Goal: Transaction & Acquisition: Book appointment/travel/reservation

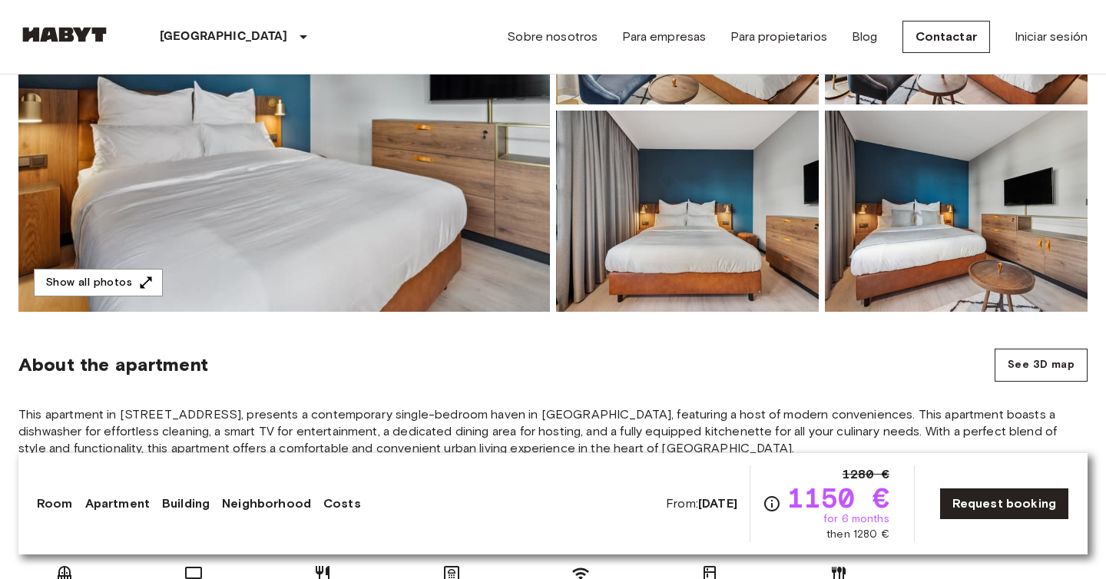
scroll to position [220, 0]
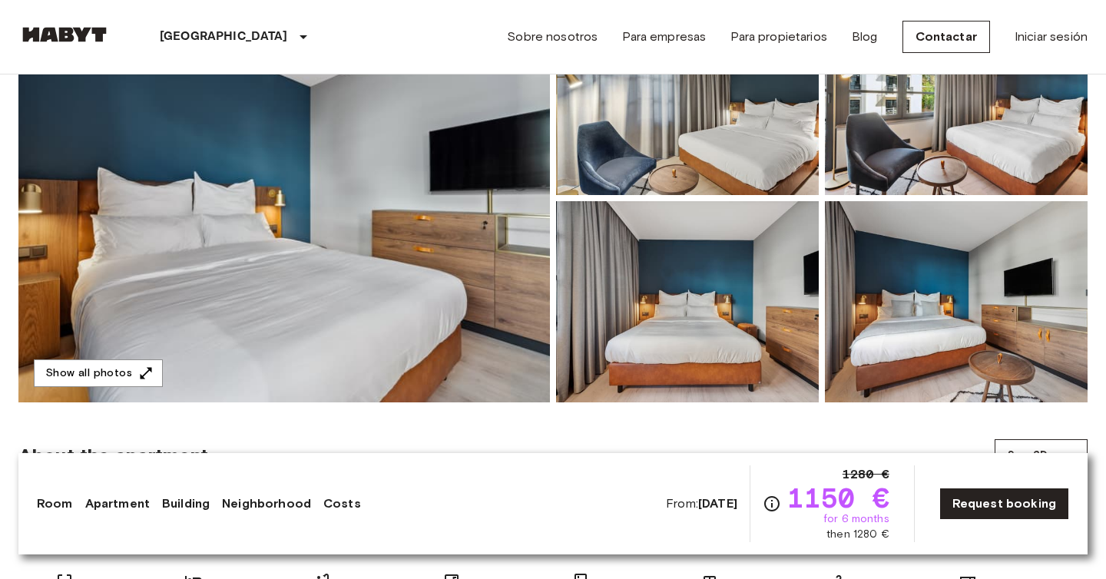
click at [355, 191] on img at bounding box center [284, 198] width 532 height 409
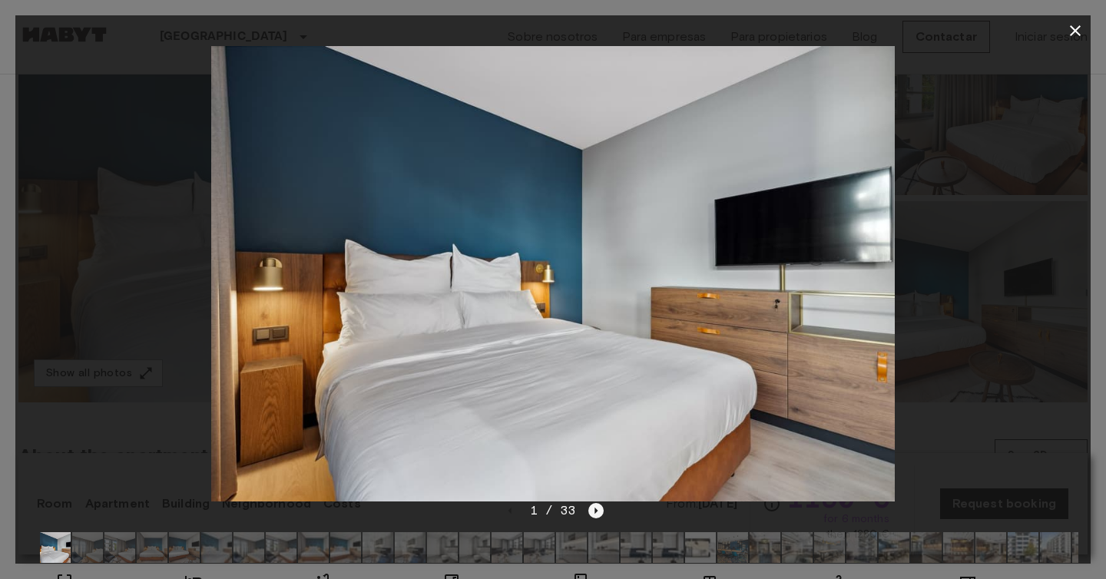
click at [590, 508] on icon "Next image" at bounding box center [595, 510] width 15 height 15
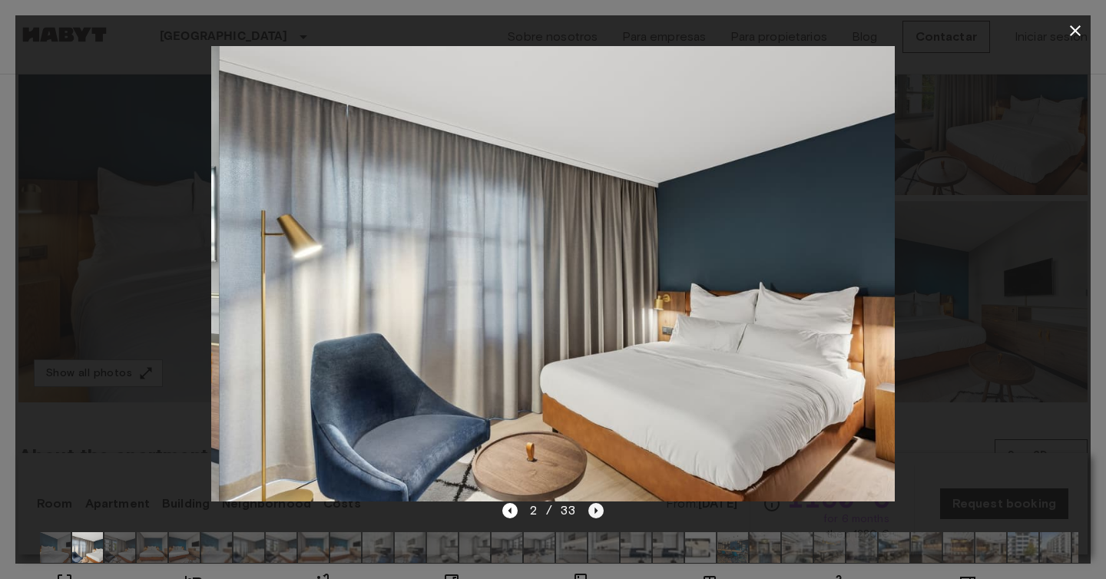
click at [595, 515] on icon "Next image" at bounding box center [595, 510] width 15 height 15
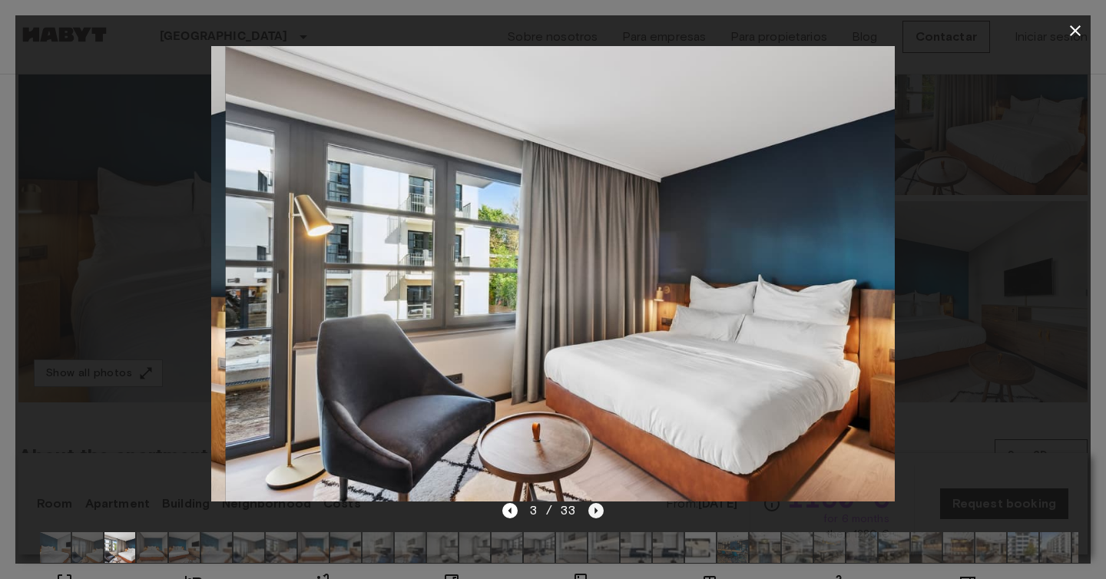
click at [595, 515] on icon "Next image" at bounding box center [595, 510] width 15 height 15
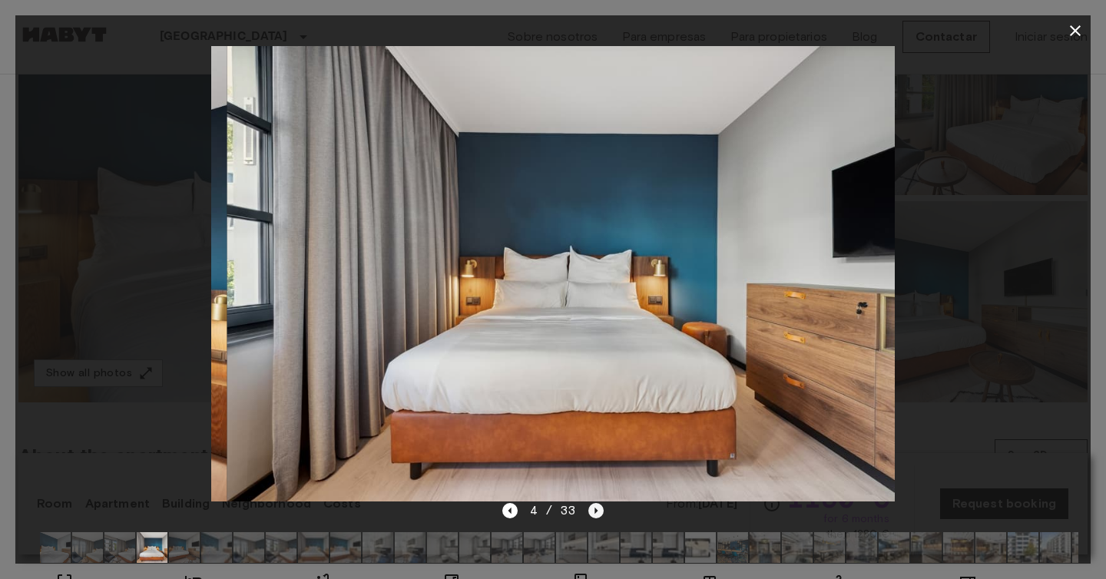
click at [595, 515] on icon "Next image" at bounding box center [595, 510] width 15 height 15
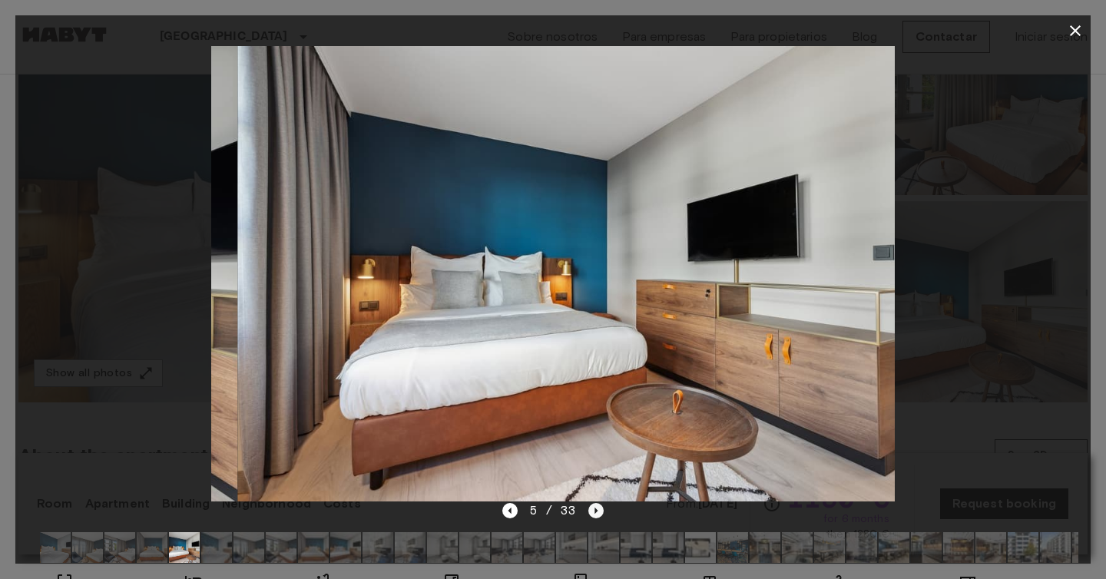
click at [595, 515] on icon "Next image" at bounding box center [595, 510] width 15 height 15
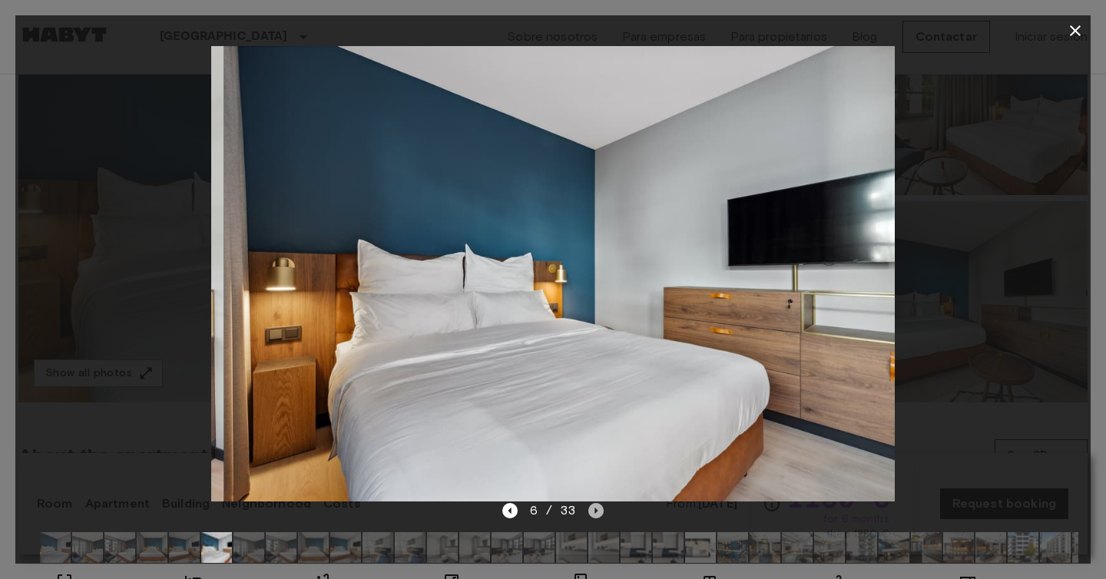
click at [595, 515] on icon "Next image" at bounding box center [595, 510] width 15 height 15
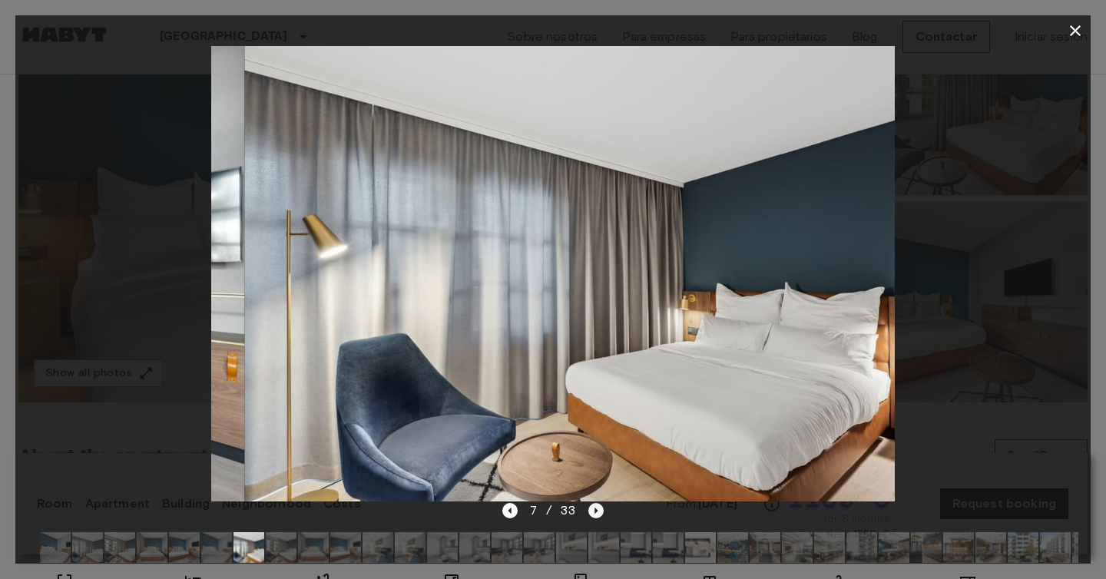
click at [595, 515] on icon "Next image" at bounding box center [595, 510] width 15 height 15
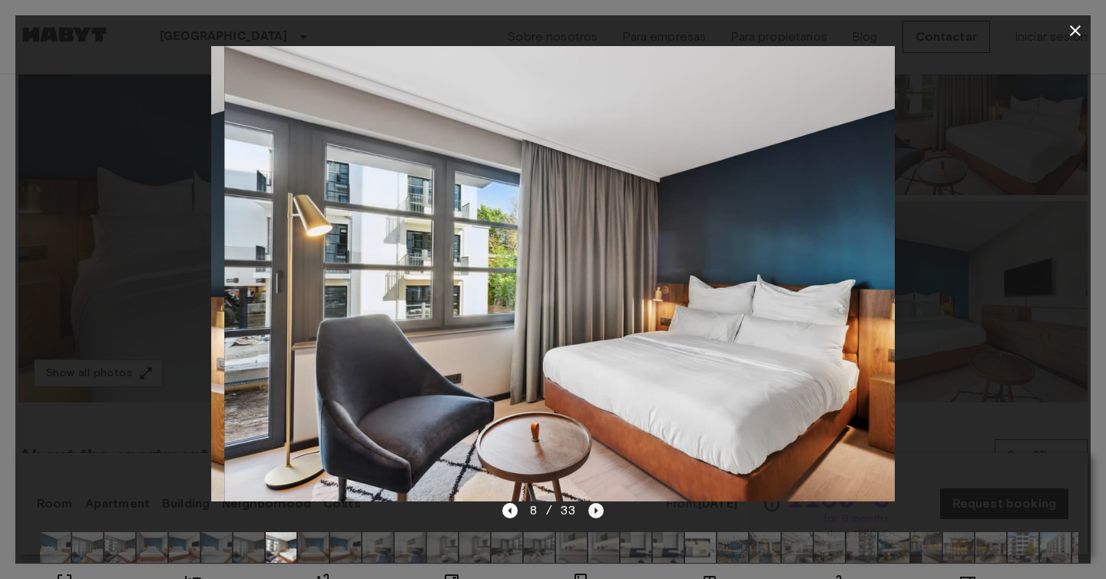
click at [595, 515] on icon "Next image" at bounding box center [595, 510] width 15 height 15
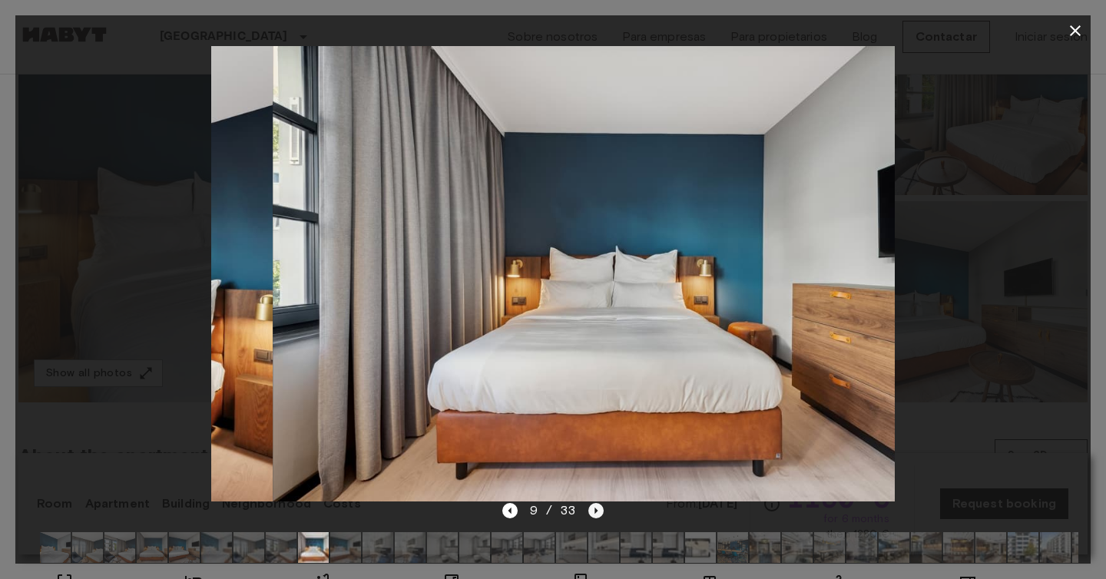
click at [595, 515] on icon "Next image" at bounding box center [595, 510] width 15 height 15
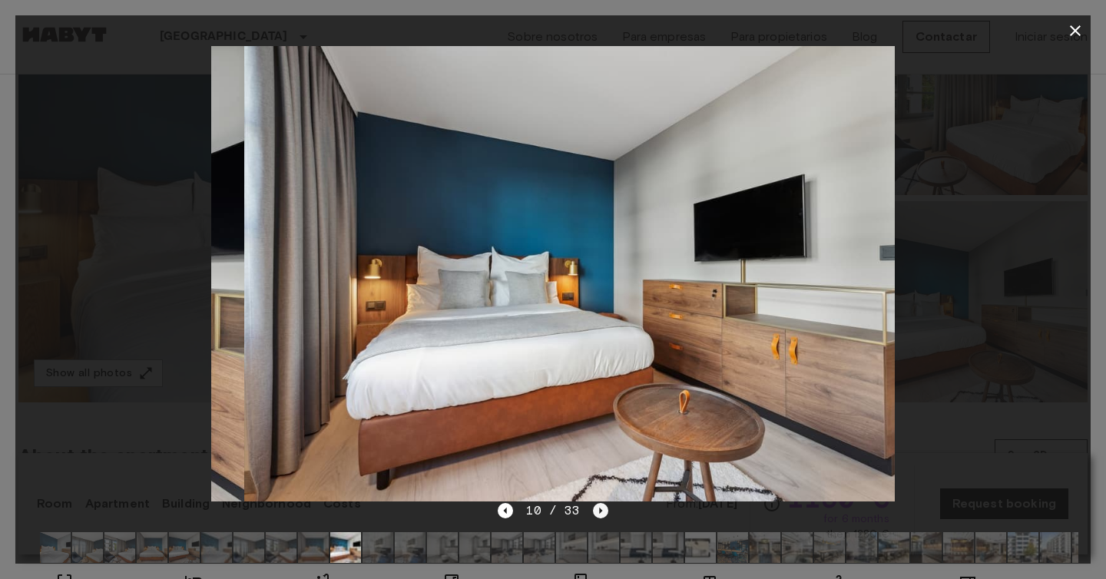
click at [595, 515] on icon "Next image" at bounding box center [600, 510] width 15 height 15
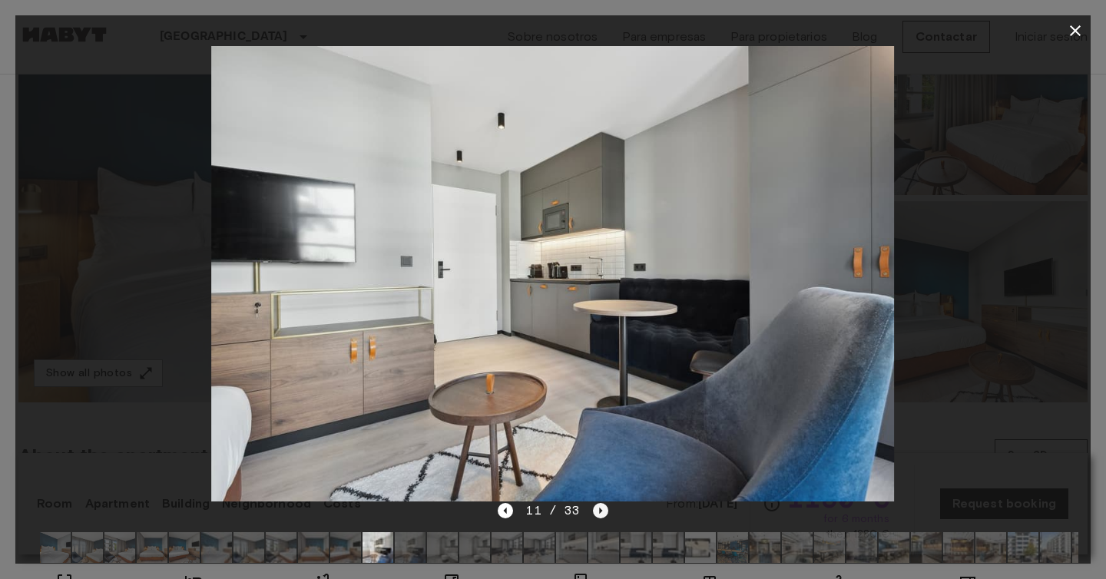
click at [595, 515] on icon "Next image" at bounding box center [600, 510] width 15 height 15
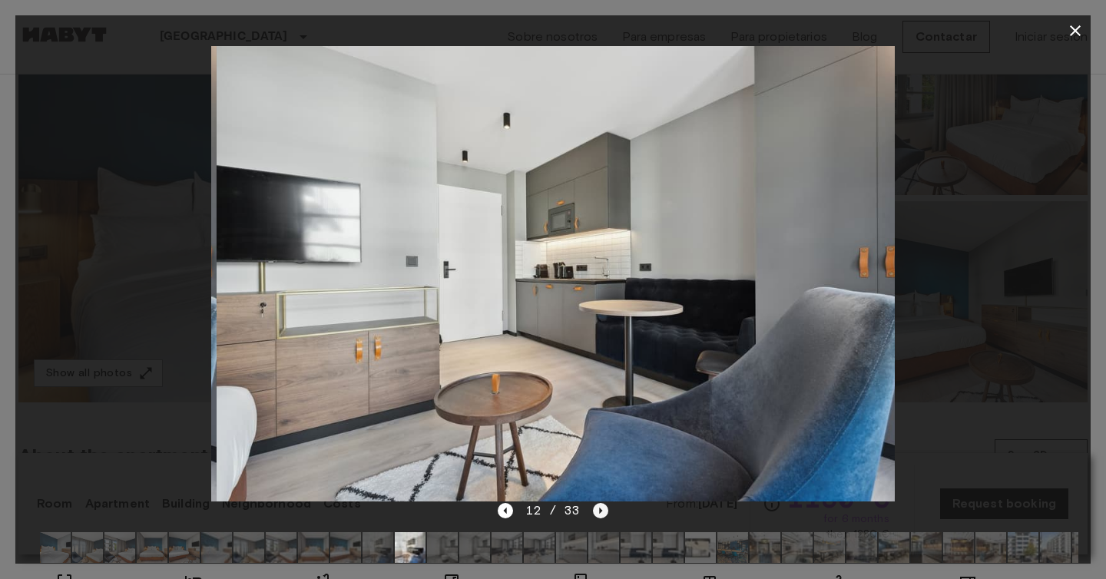
click at [595, 515] on icon "Next image" at bounding box center [600, 510] width 15 height 15
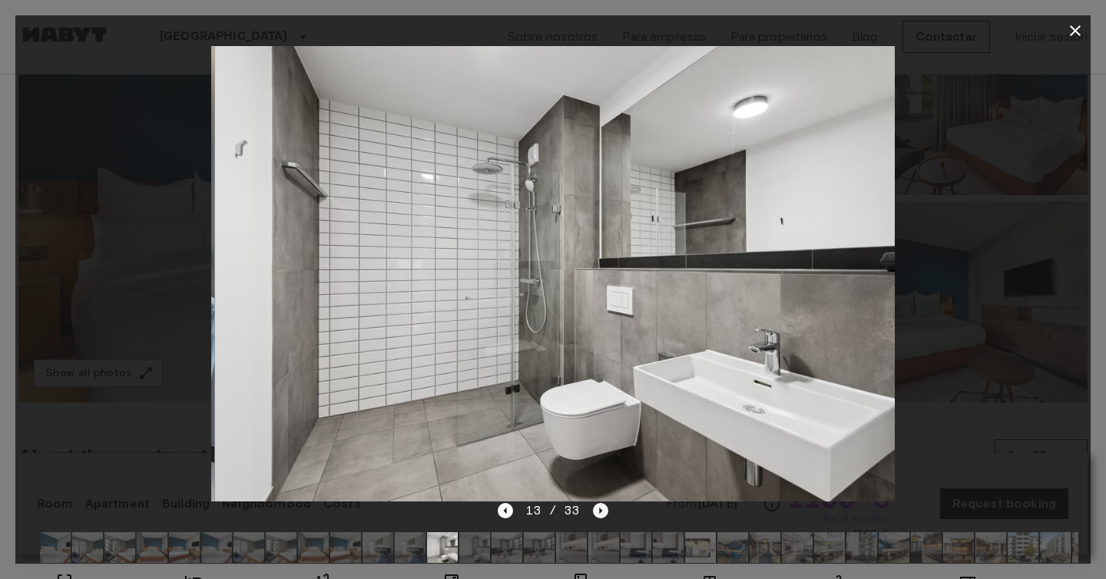
click at [595, 515] on icon "Next image" at bounding box center [600, 510] width 15 height 15
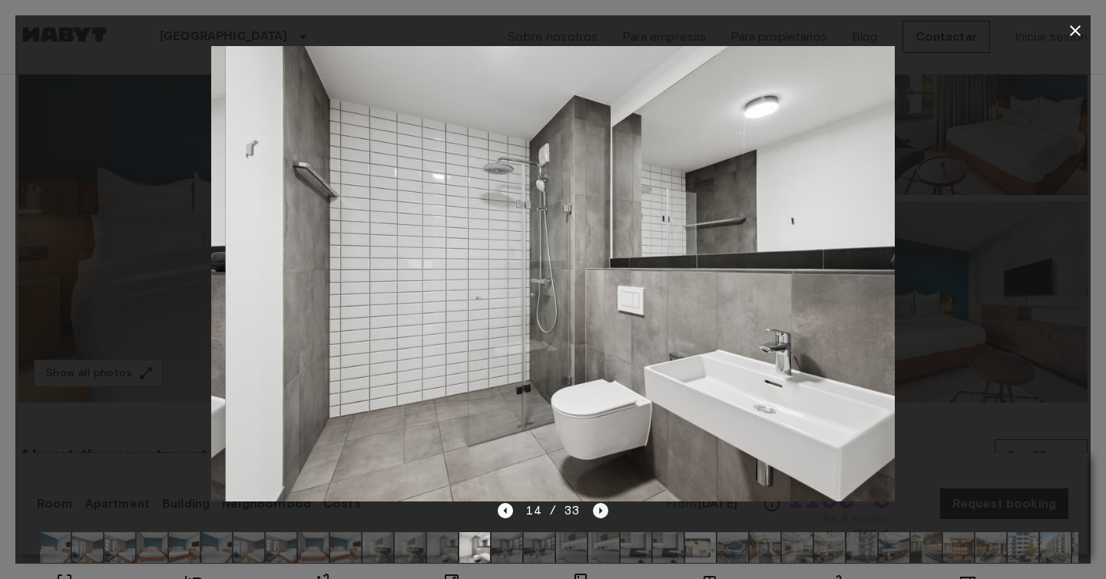
click at [595, 515] on icon "Next image" at bounding box center [600, 510] width 15 height 15
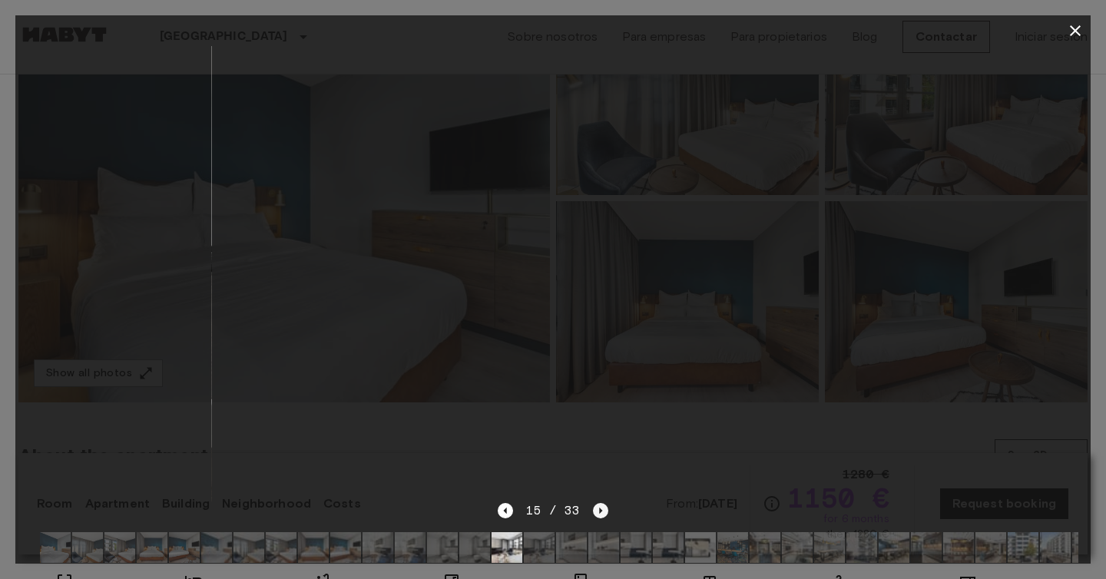
click at [595, 515] on icon "Next image" at bounding box center [600, 510] width 15 height 15
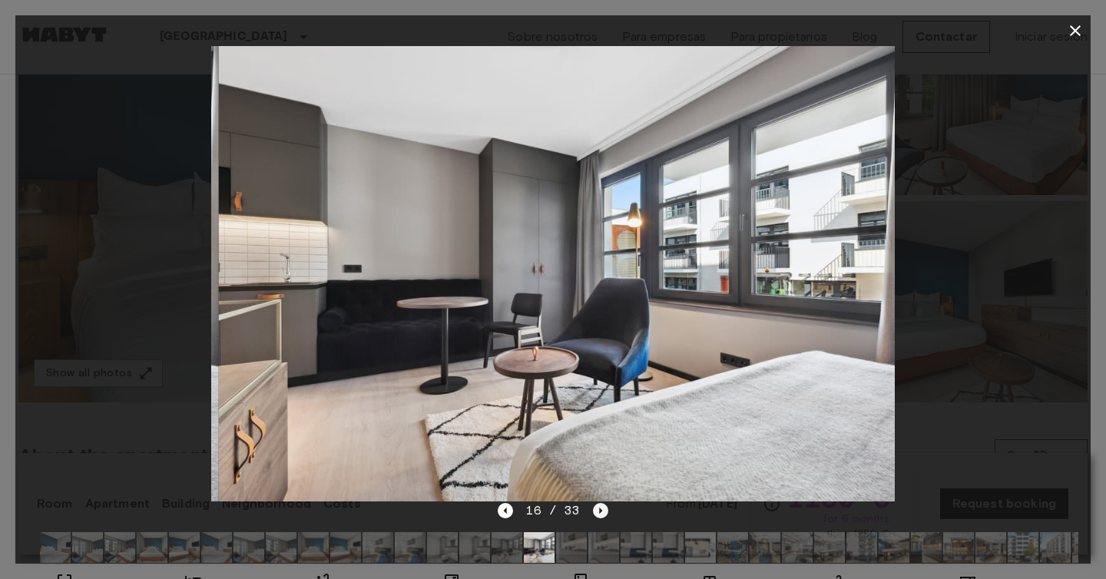
click at [595, 515] on icon "Next image" at bounding box center [600, 510] width 15 height 15
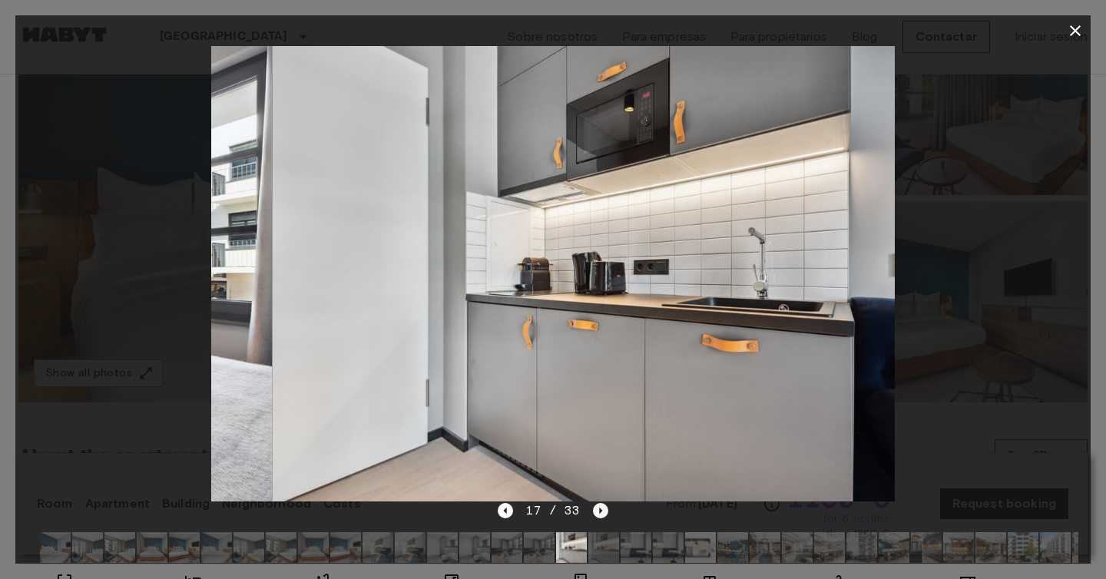
click at [595, 515] on icon "Next image" at bounding box center [600, 510] width 15 height 15
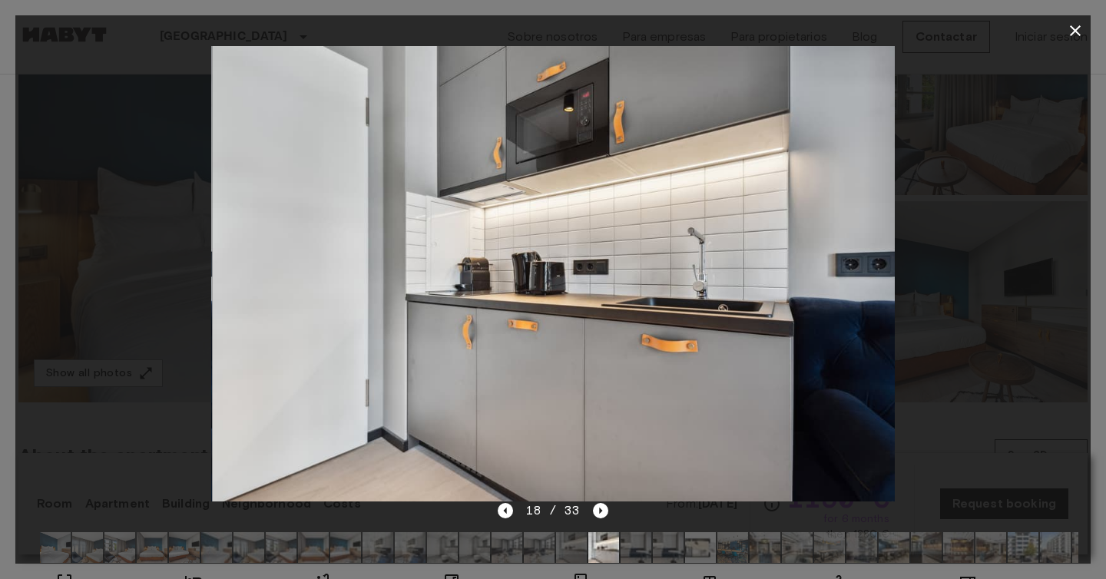
click at [1071, 30] on icon "button" at bounding box center [1075, 31] width 18 height 18
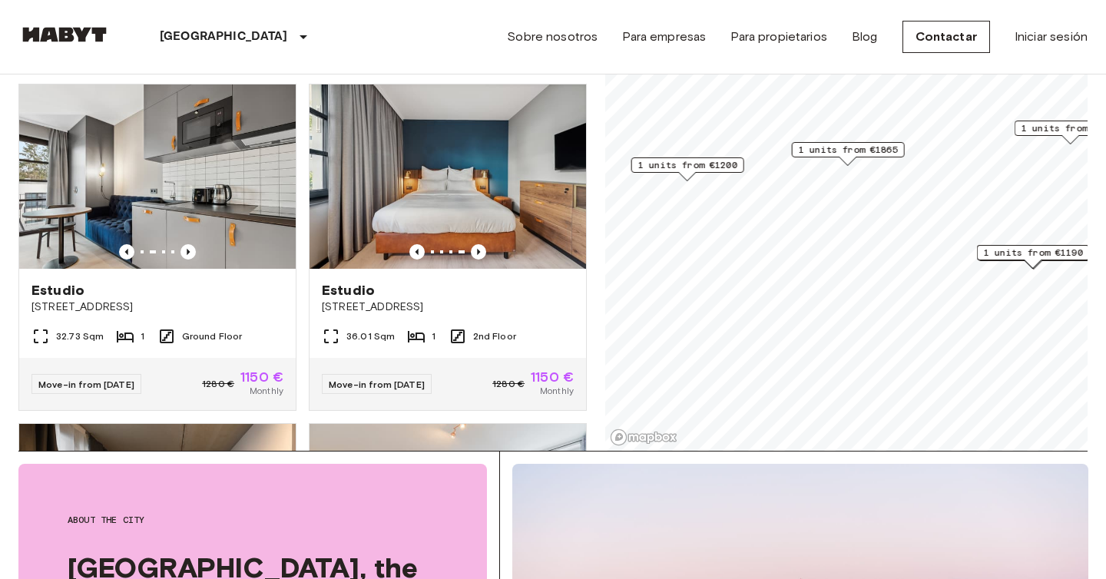
scroll to position [128, 0]
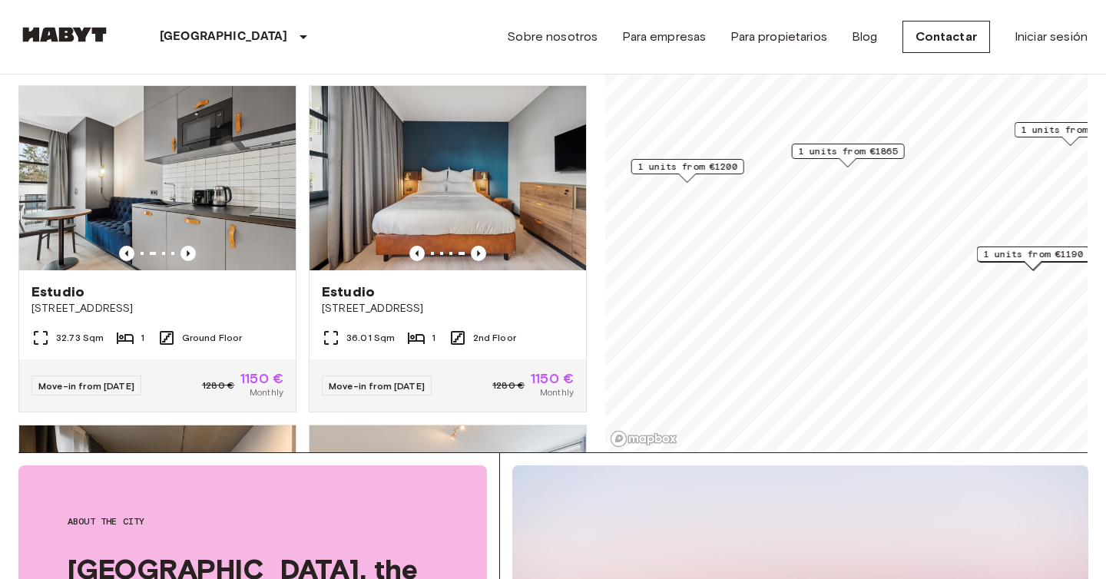
click at [587, 286] on div "**********" at bounding box center [552, 199] width 1069 height 505
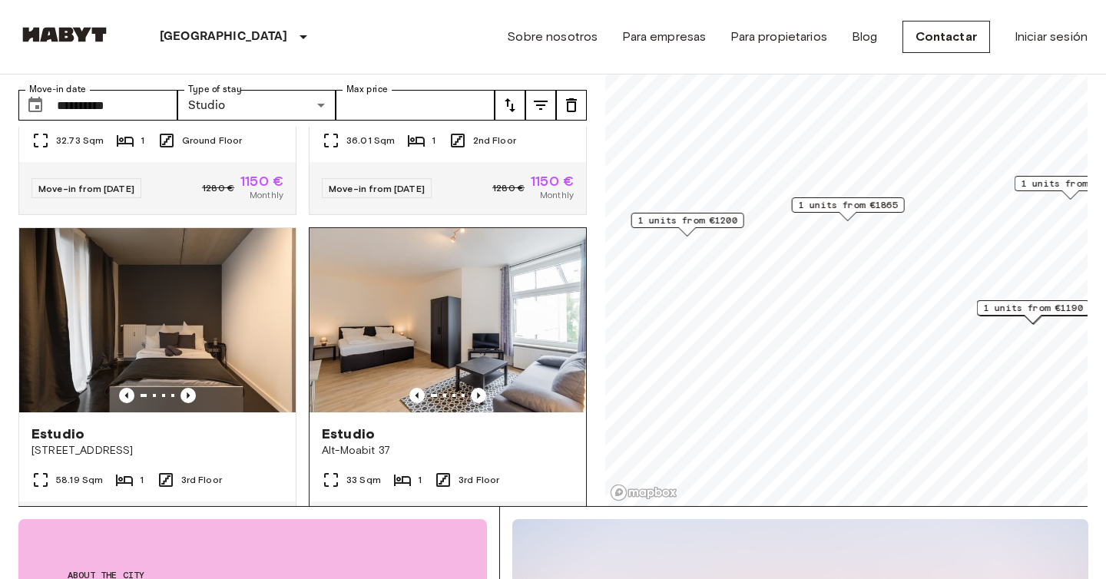
scroll to position [270, 0]
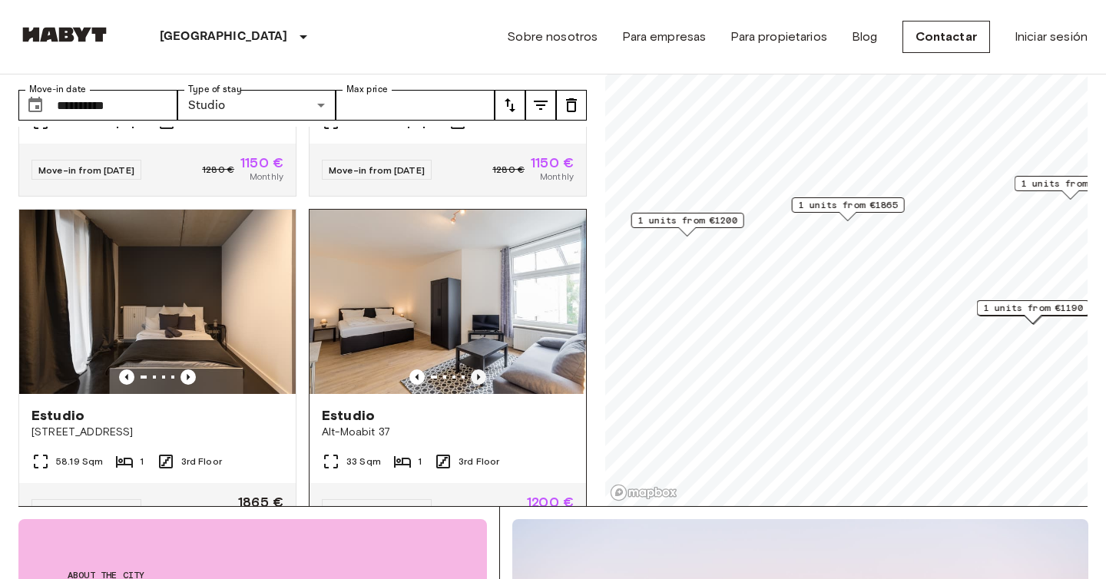
click at [476, 370] on icon "Previous image" at bounding box center [478, 377] width 15 height 15
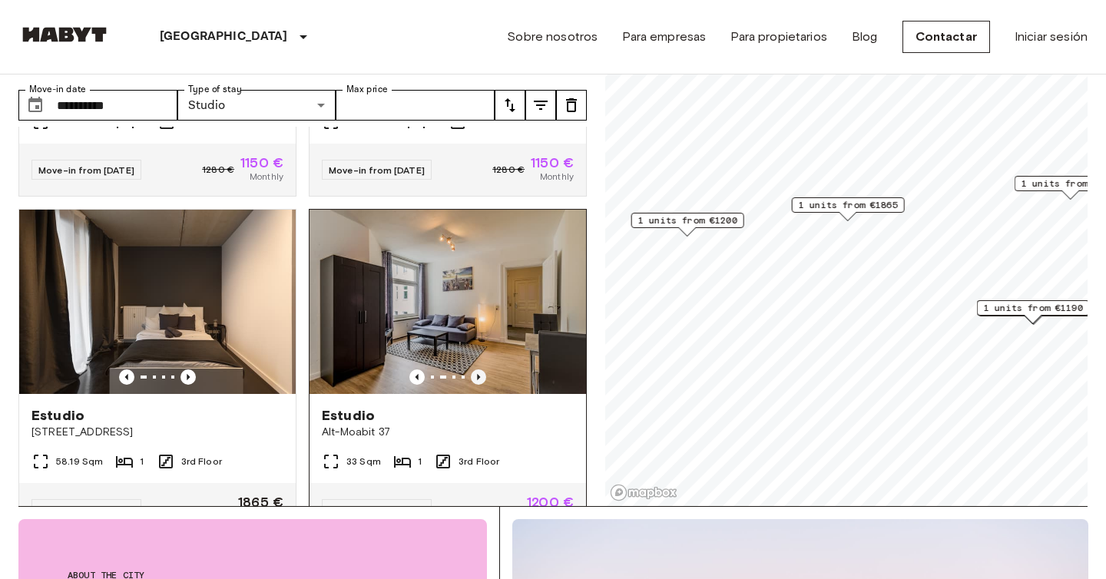
click at [476, 370] on icon "Previous image" at bounding box center [478, 377] width 15 height 15
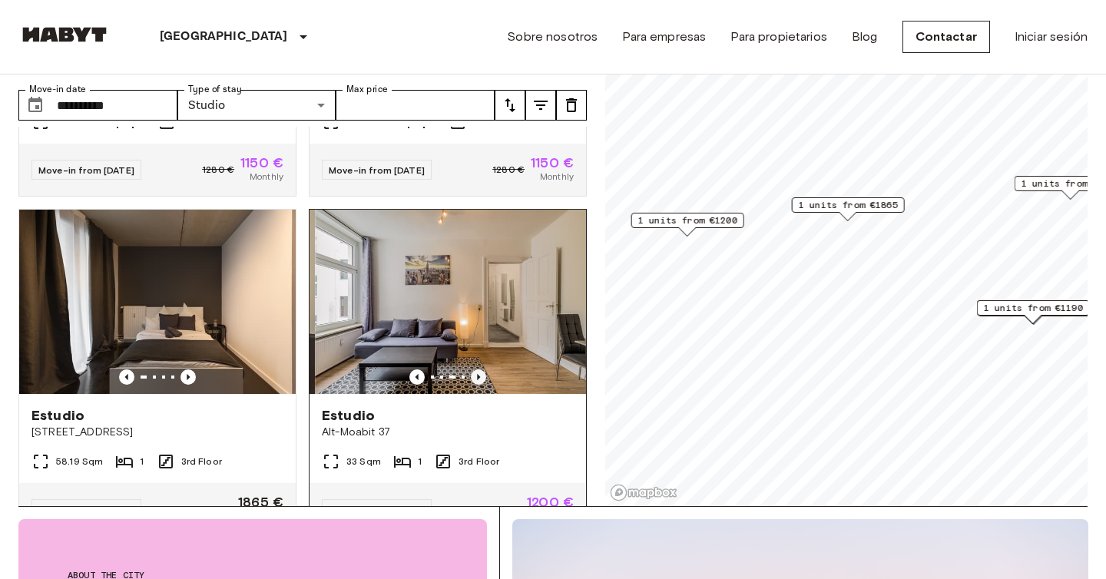
click at [476, 370] on icon "Previous image" at bounding box center [478, 377] width 15 height 15
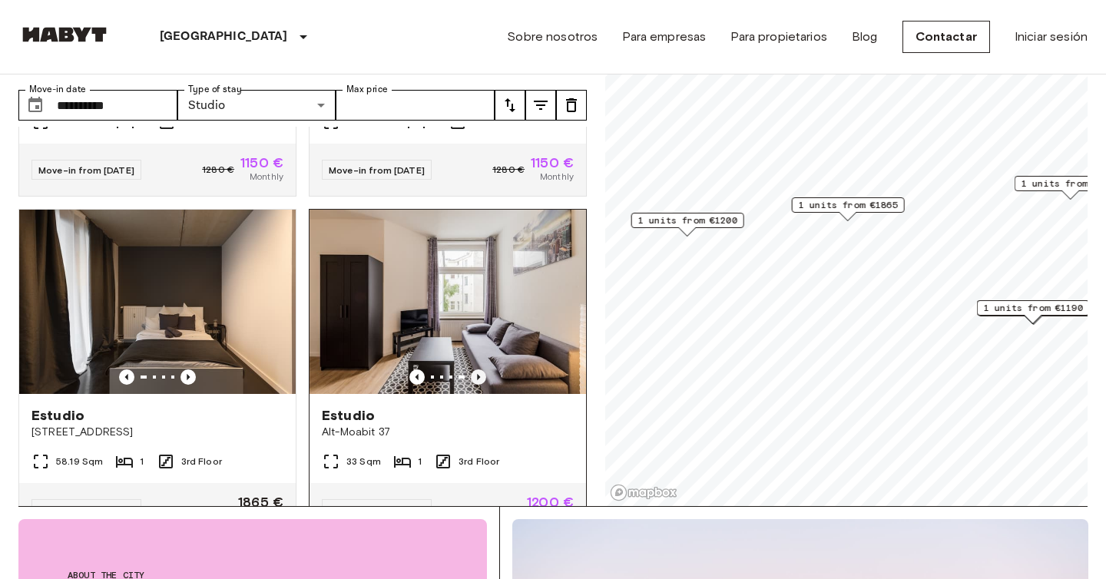
click at [476, 370] on icon "Previous image" at bounding box center [478, 377] width 15 height 15
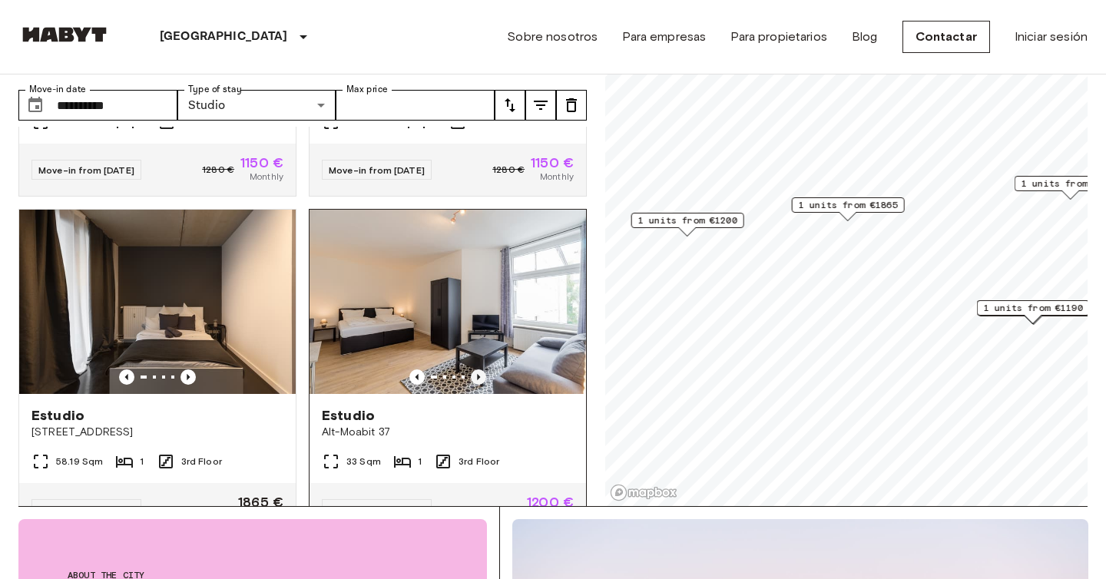
click at [476, 370] on icon "Previous image" at bounding box center [478, 377] width 15 height 15
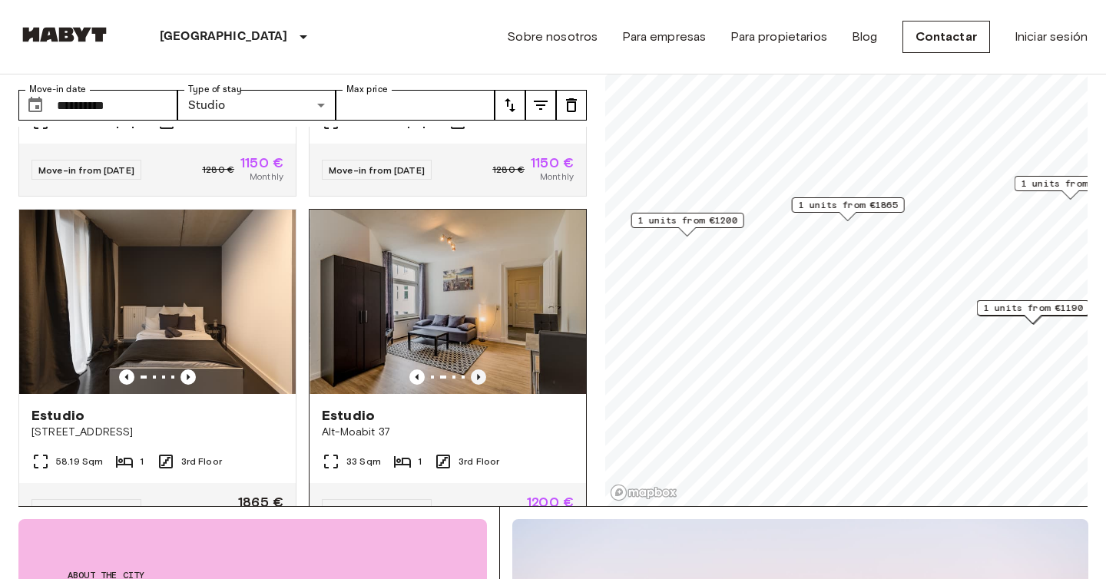
click at [476, 370] on icon "Previous image" at bounding box center [478, 377] width 15 height 15
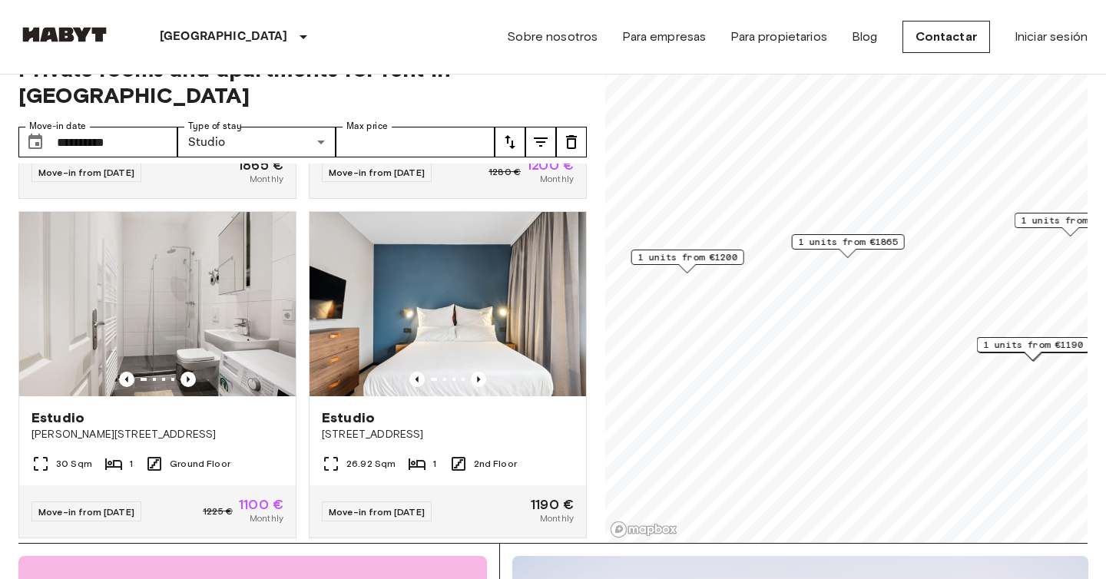
scroll to position [48, 0]
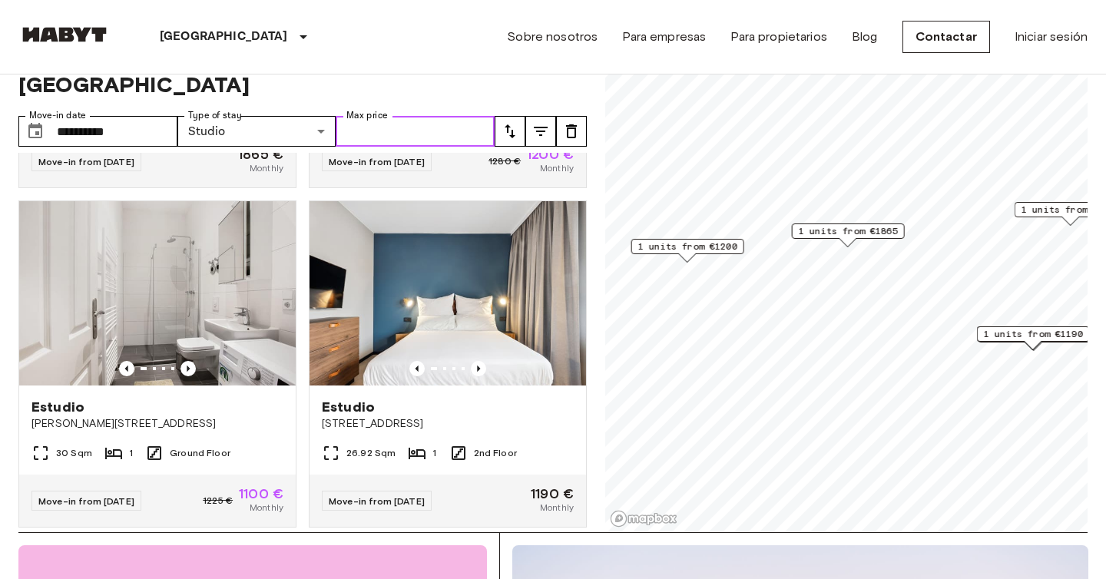
click at [410, 116] on input "Max price" at bounding box center [415, 131] width 159 height 31
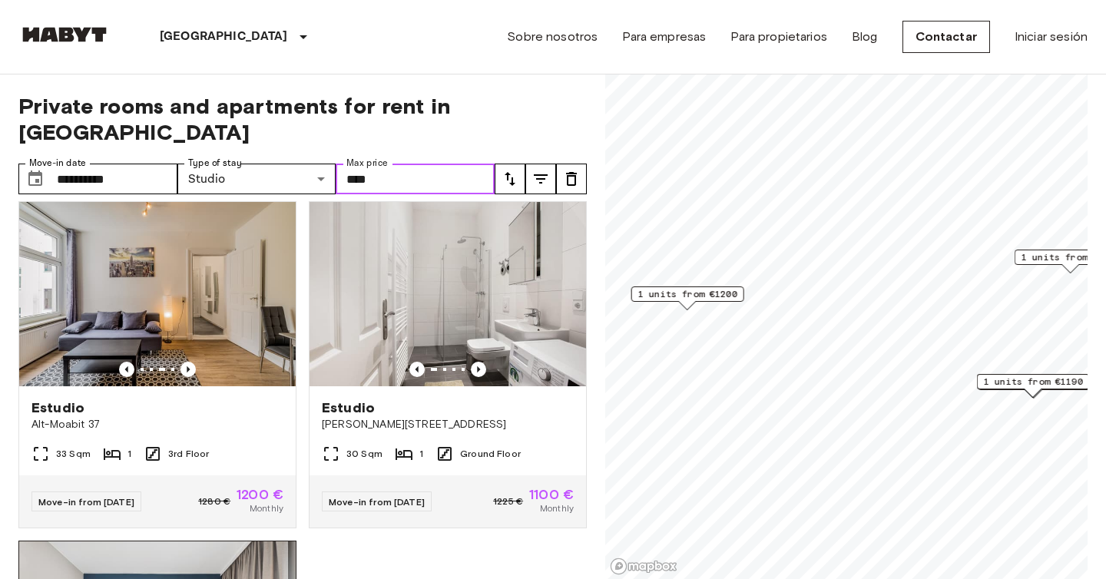
scroll to position [352, 0]
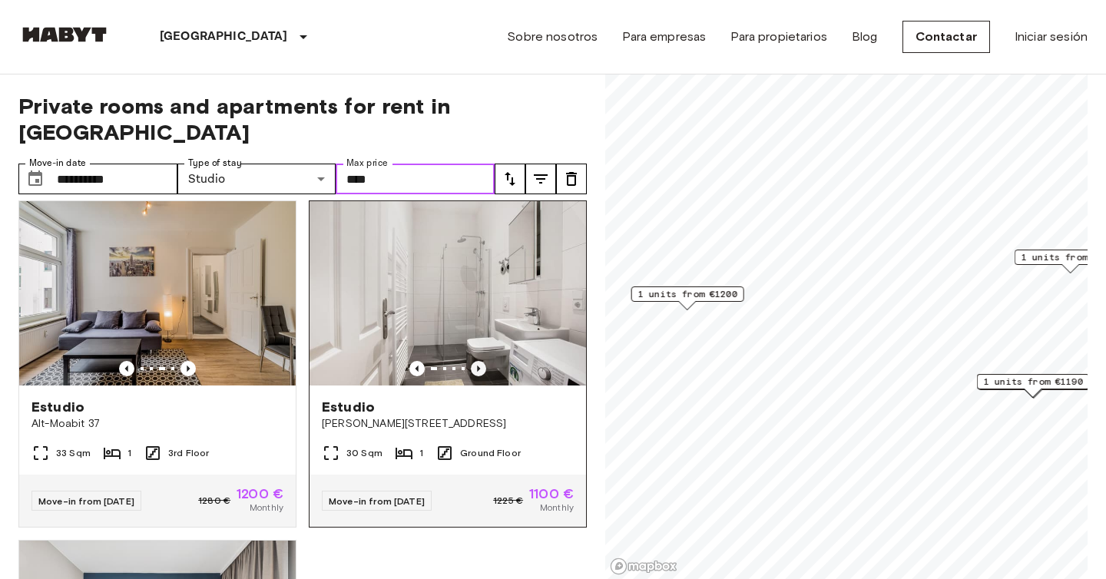
click at [477, 366] on icon "Previous image" at bounding box center [478, 369] width 3 height 6
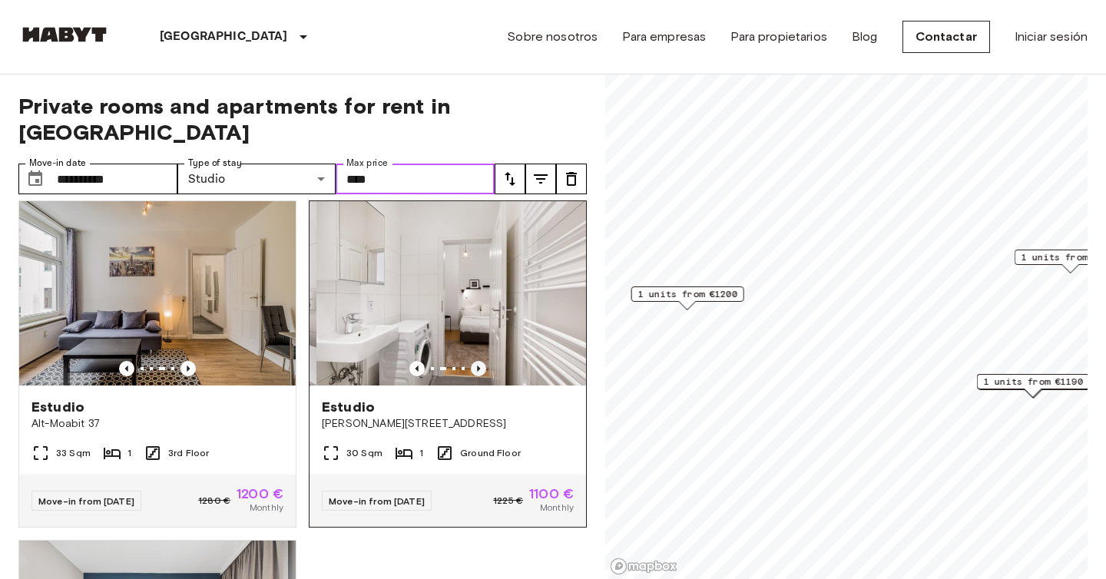
click at [477, 366] on icon "Previous image" at bounding box center [478, 369] width 3 height 6
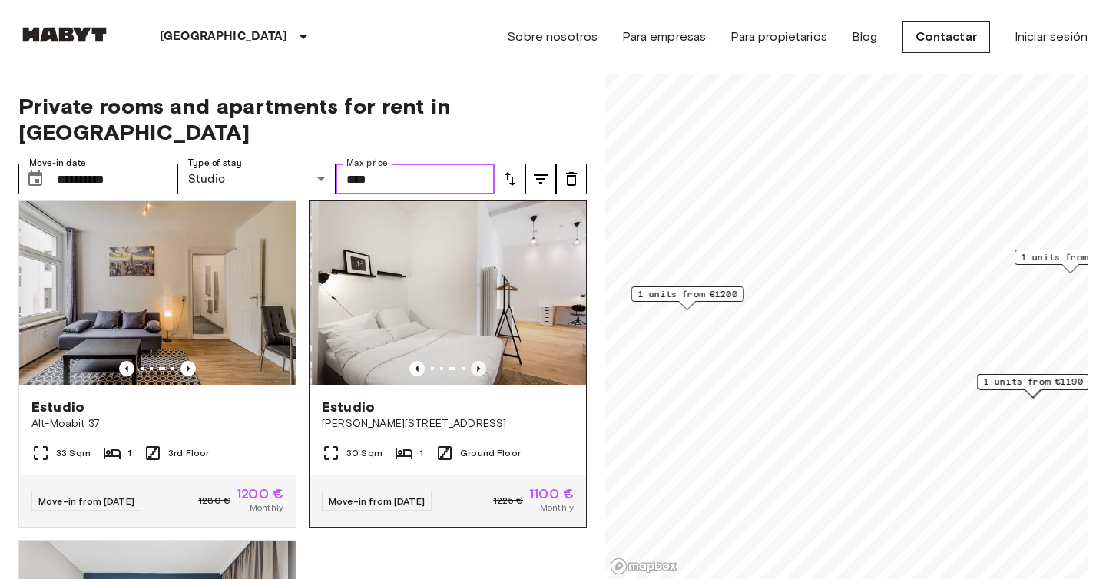
click at [477, 366] on icon "Previous image" at bounding box center [478, 369] width 3 height 6
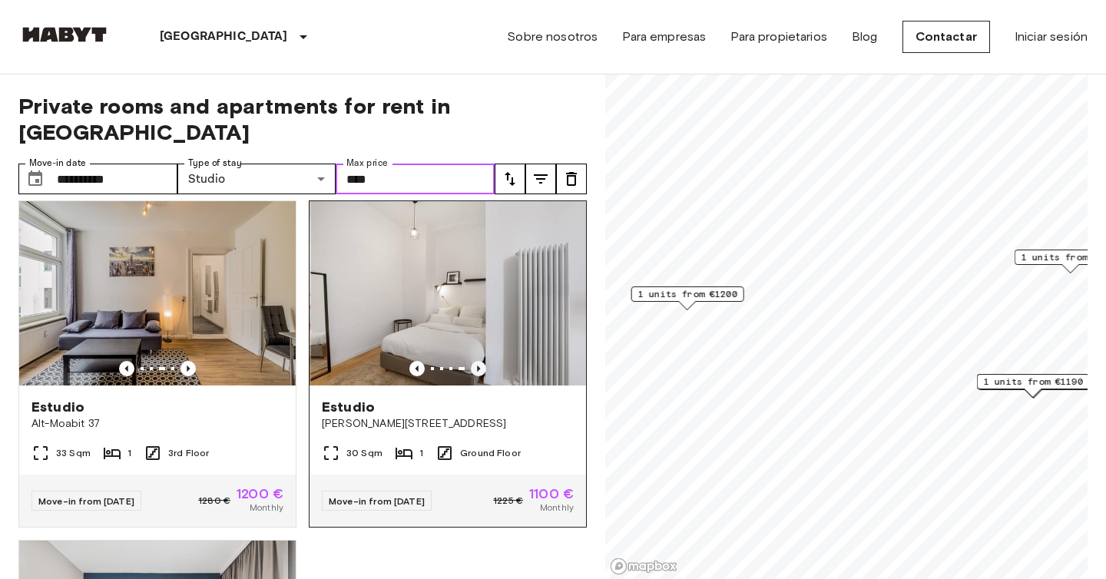
click at [477, 366] on icon "Previous image" at bounding box center [478, 369] width 3 height 6
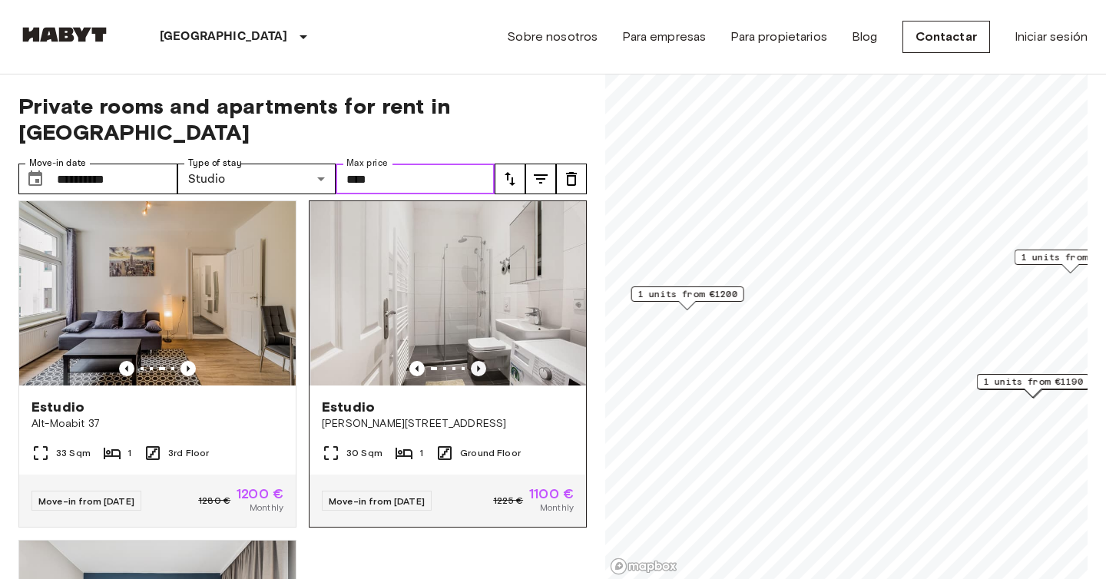
click at [477, 366] on icon "Previous image" at bounding box center [478, 369] width 3 height 6
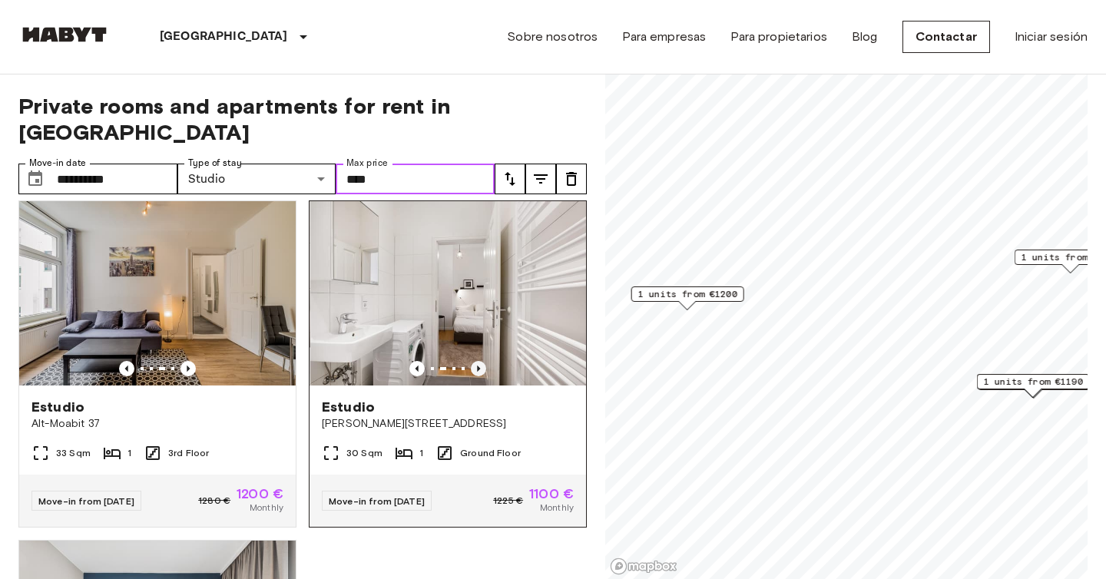
click at [477, 366] on icon "Previous image" at bounding box center [478, 369] width 3 height 6
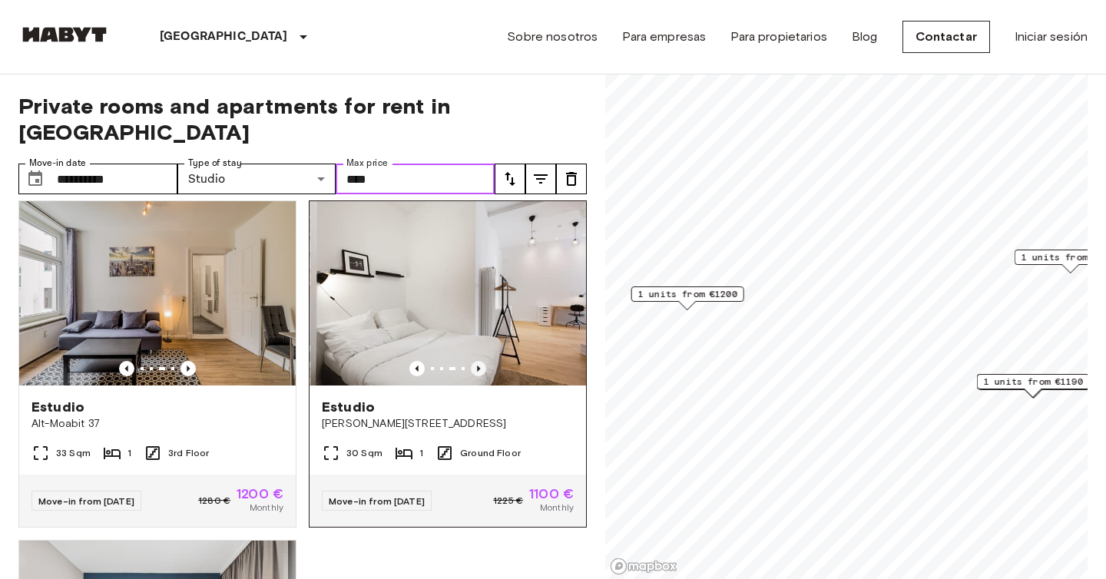
click at [477, 366] on icon "Previous image" at bounding box center [478, 369] width 3 height 6
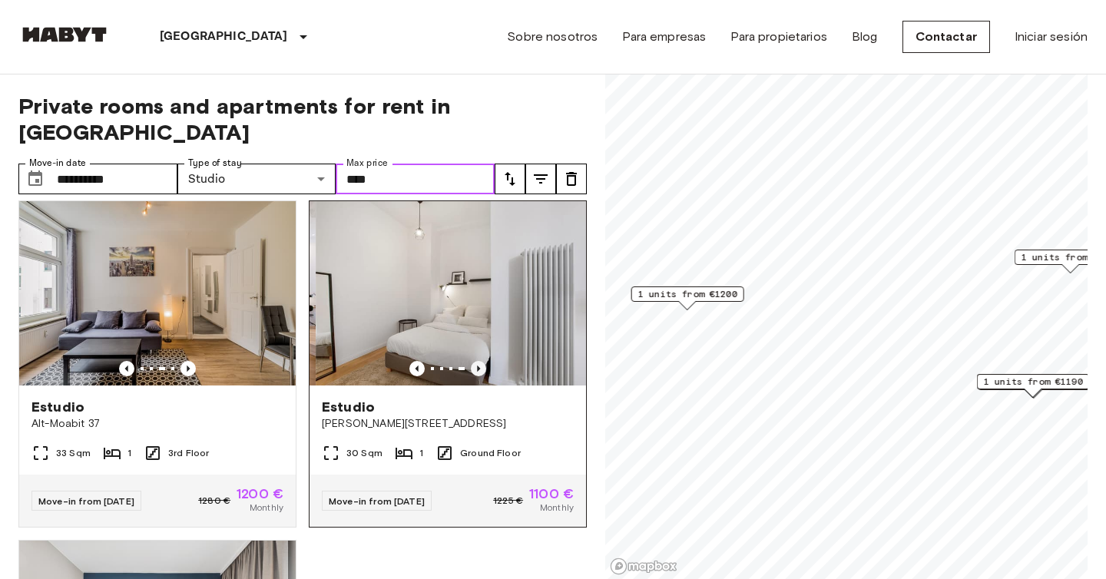
click at [477, 366] on icon "Previous image" at bounding box center [478, 369] width 3 height 6
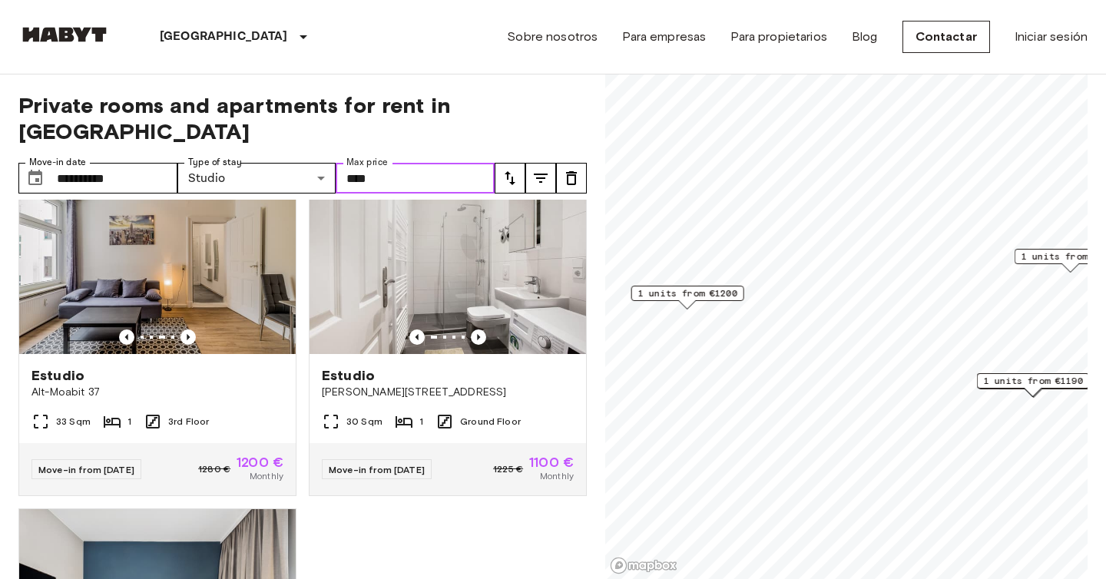
scroll to position [343, 0]
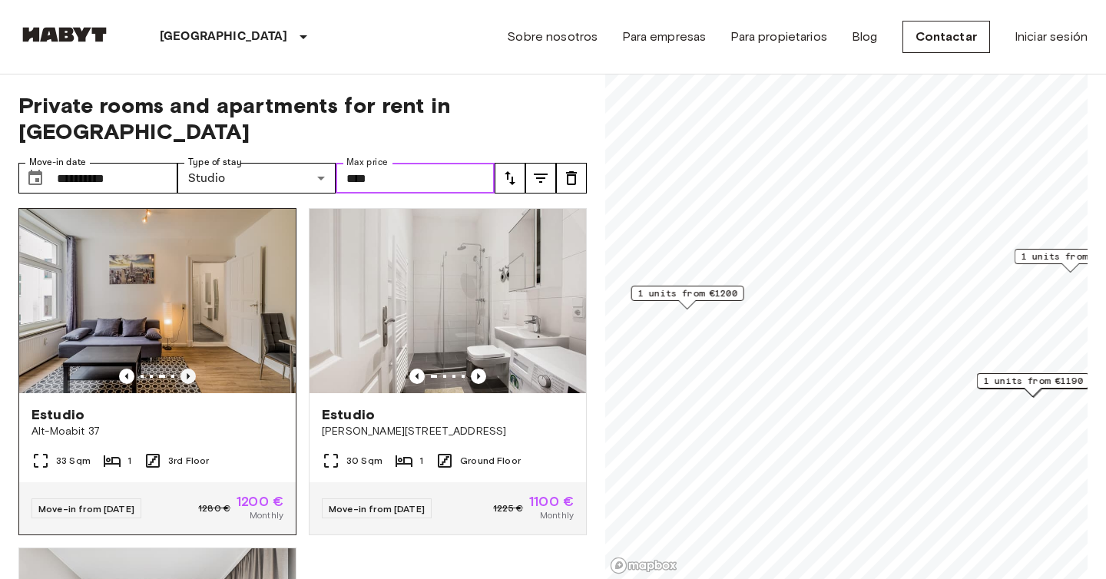
click at [190, 369] on icon "Previous image" at bounding box center [188, 376] width 15 height 15
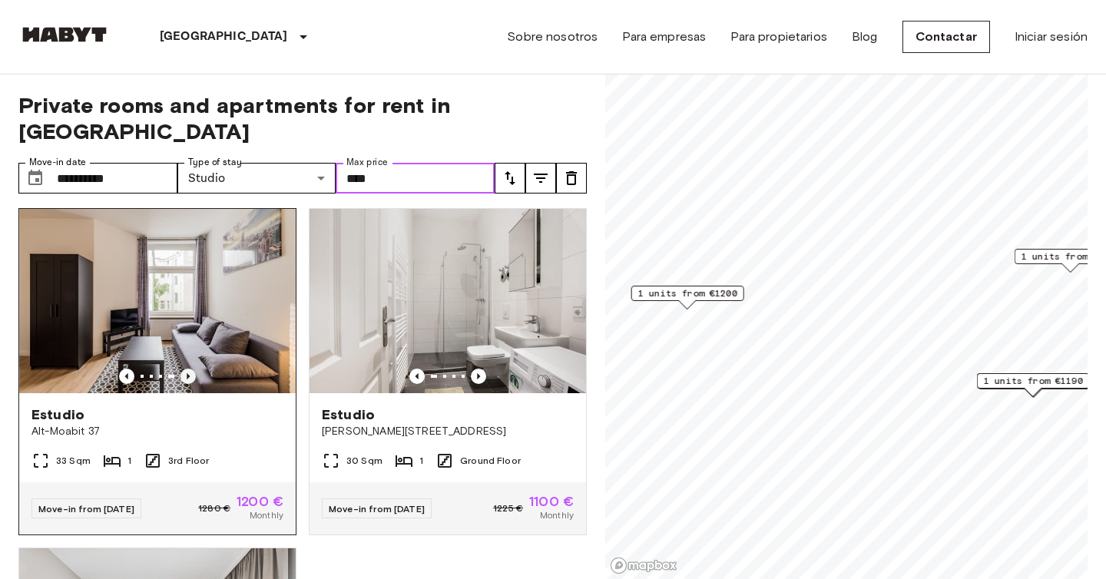
click at [190, 369] on icon "Previous image" at bounding box center [188, 376] width 15 height 15
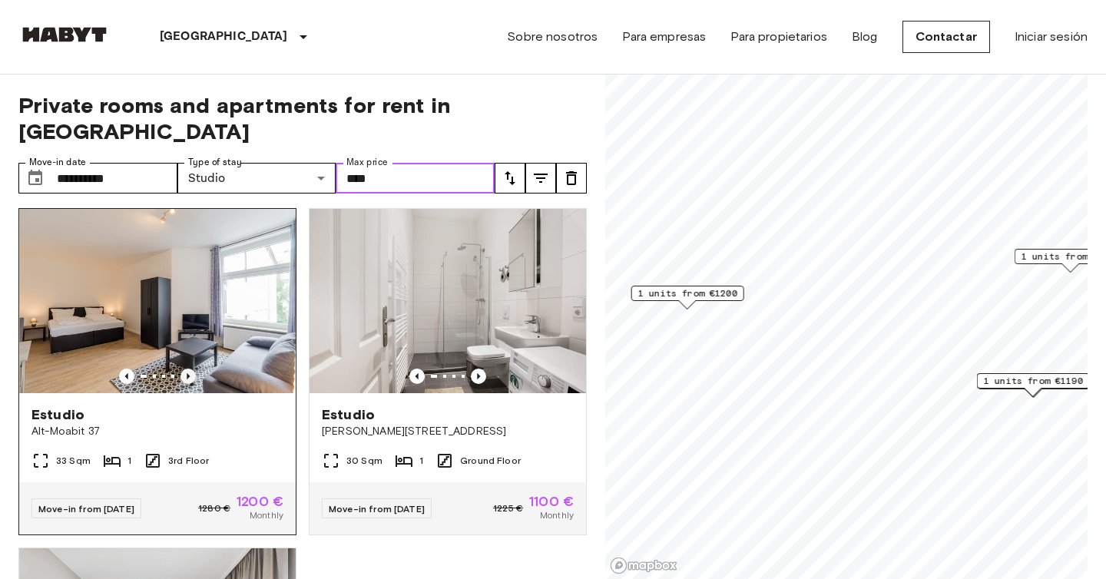
click at [190, 369] on icon "Previous image" at bounding box center [188, 376] width 15 height 15
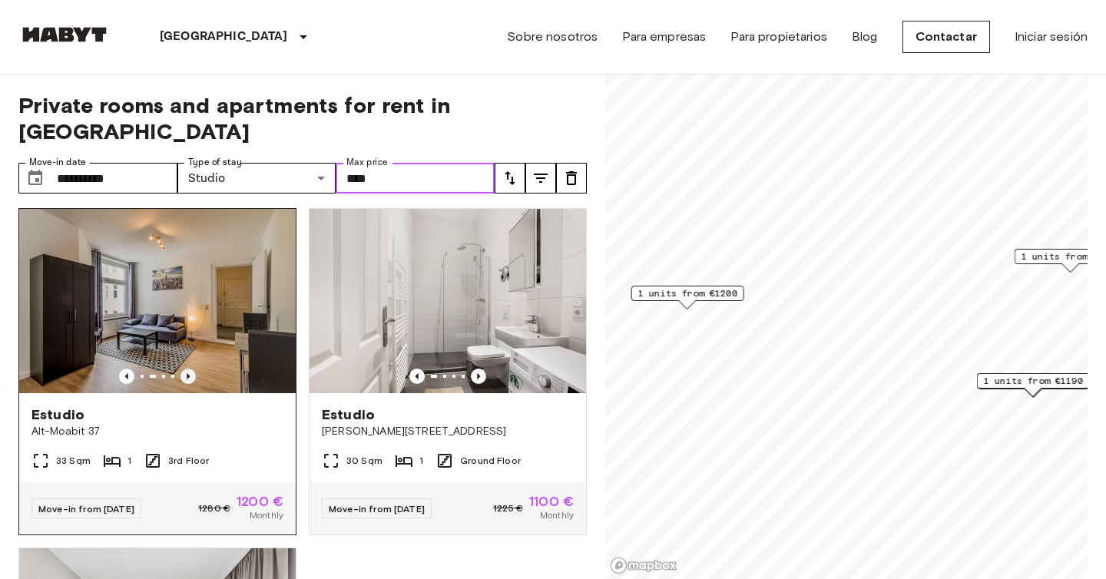
click at [190, 369] on icon "Previous image" at bounding box center [188, 376] width 15 height 15
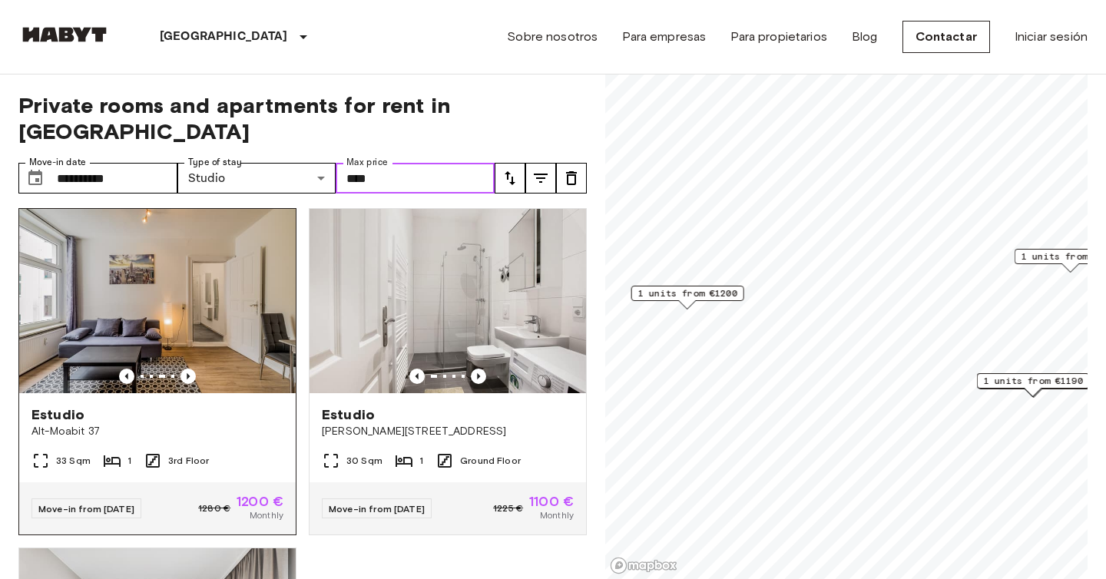
type input "****"
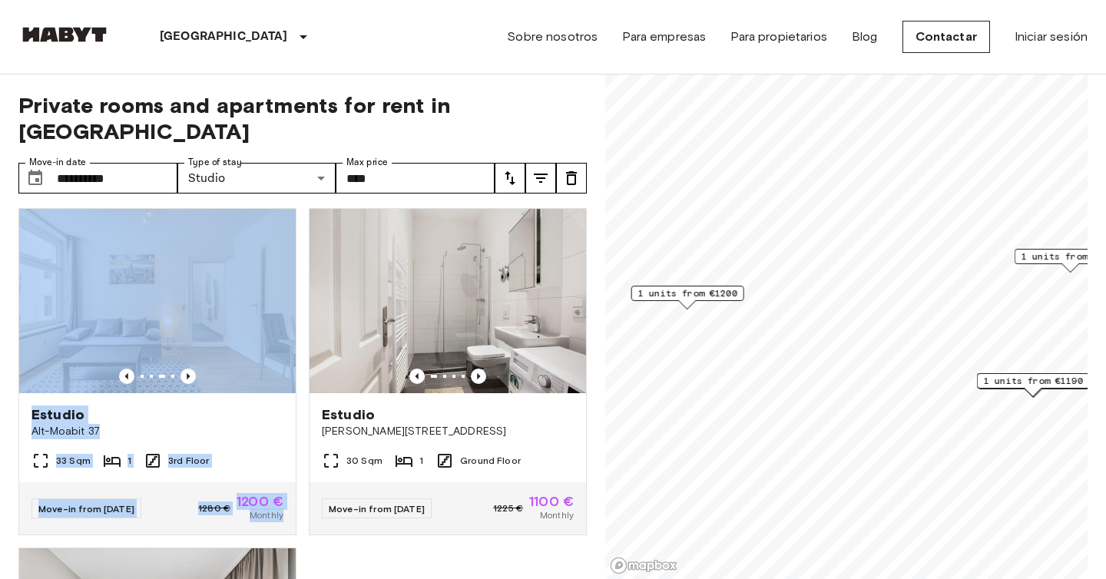
click at [299, 196] on div "Estudio [PERSON_NAME] Allee 16 30 Sqm 1 Ground Floor Move-in from 04 [DATE] € 1…" at bounding box center [442, 366] width 290 height 340
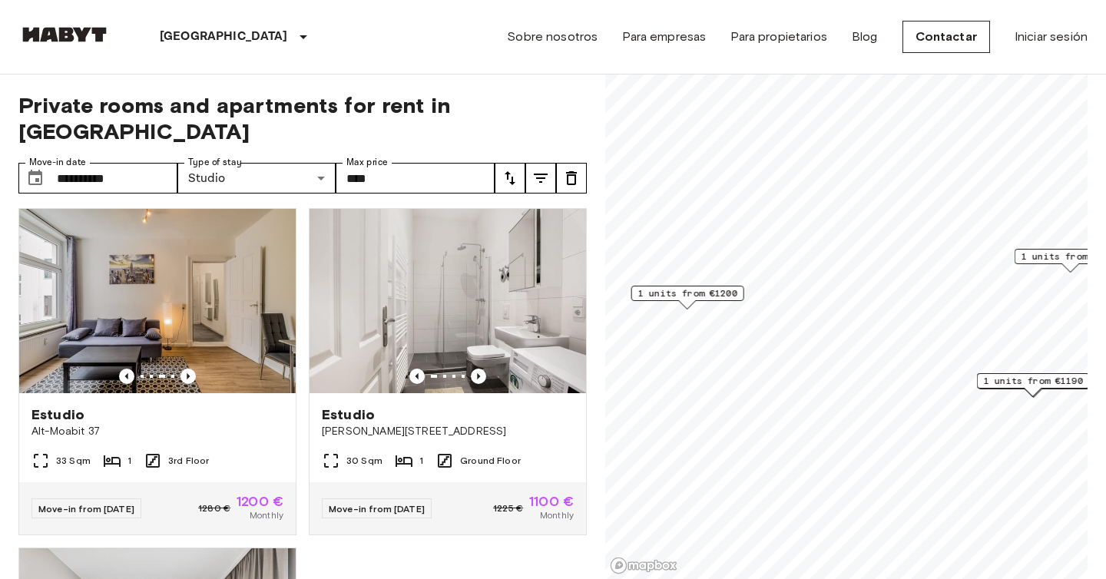
click at [598, 181] on div "**********" at bounding box center [552, 326] width 1069 height 505
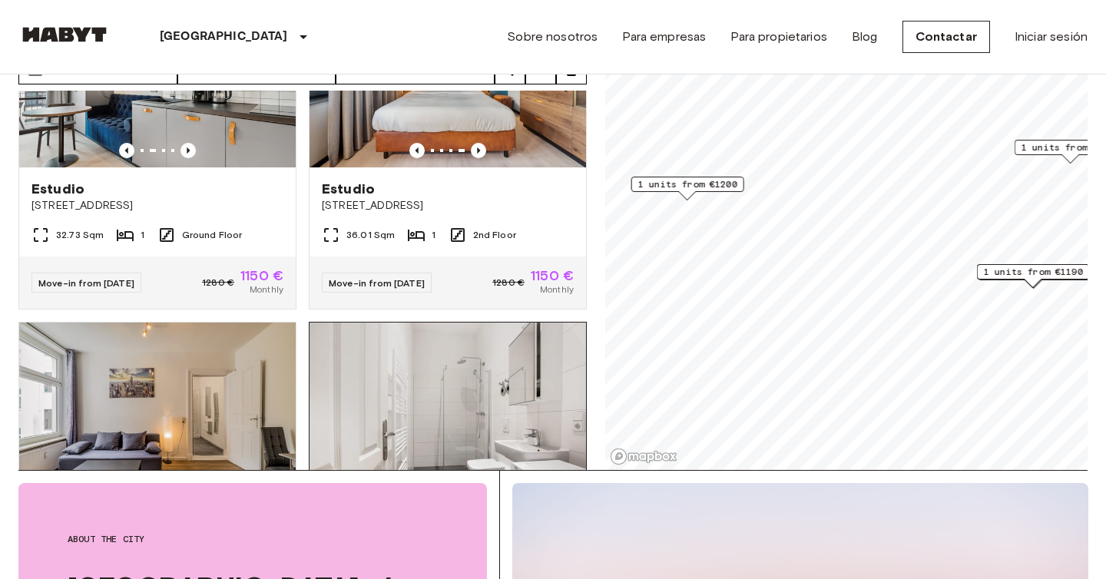
scroll to position [0, 0]
